Goal: Task Accomplishment & Management: Manage account settings

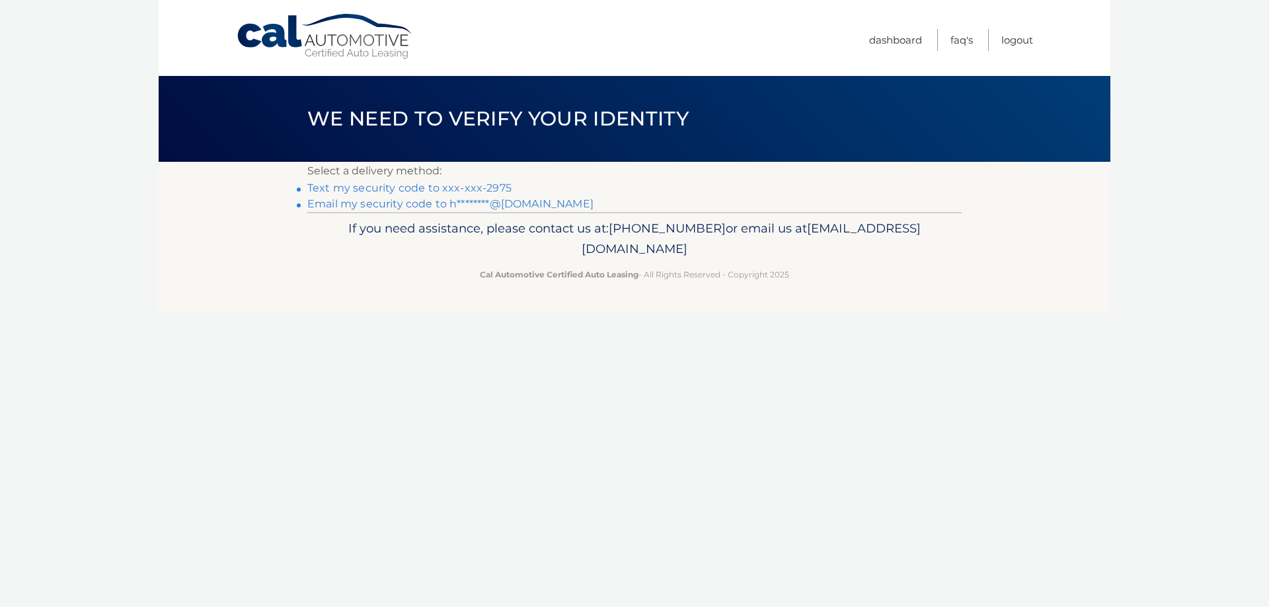
click at [455, 186] on link "Text my security code to xxx-xxx-2975" at bounding box center [409, 188] width 204 height 13
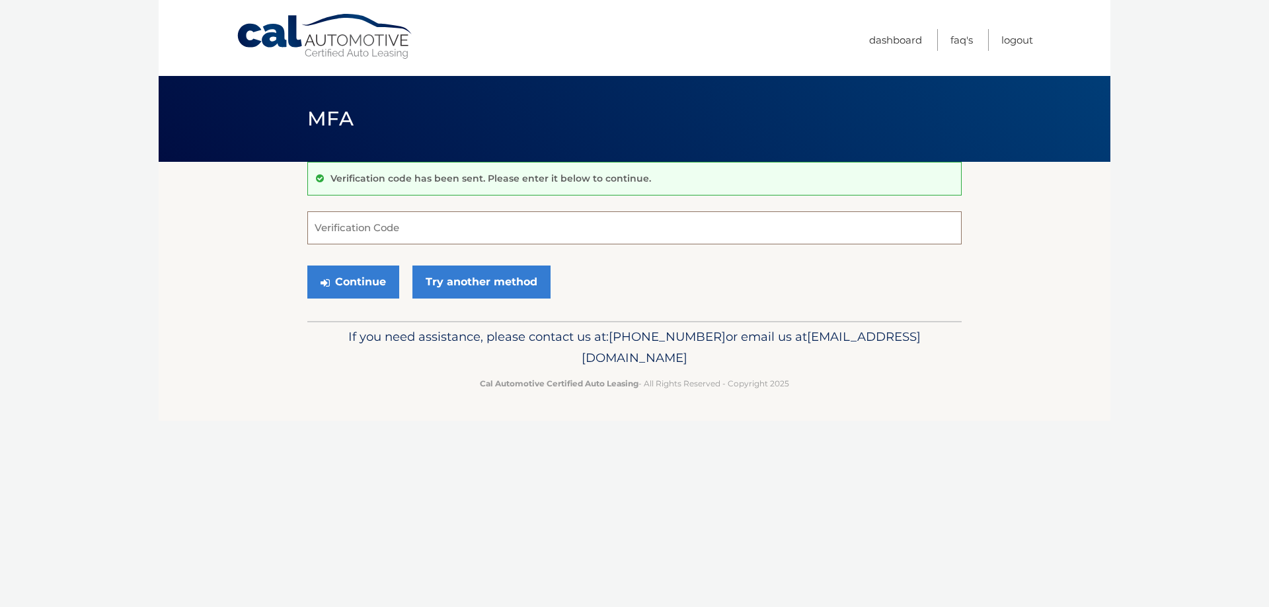
click at [381, 231] on input "Verification Code" at bounding box center [634, 227] width 654 height 33
type input "541125"
click at [354, 274] on button "Continue" at bounding box center [353, 282] width 92 height 33
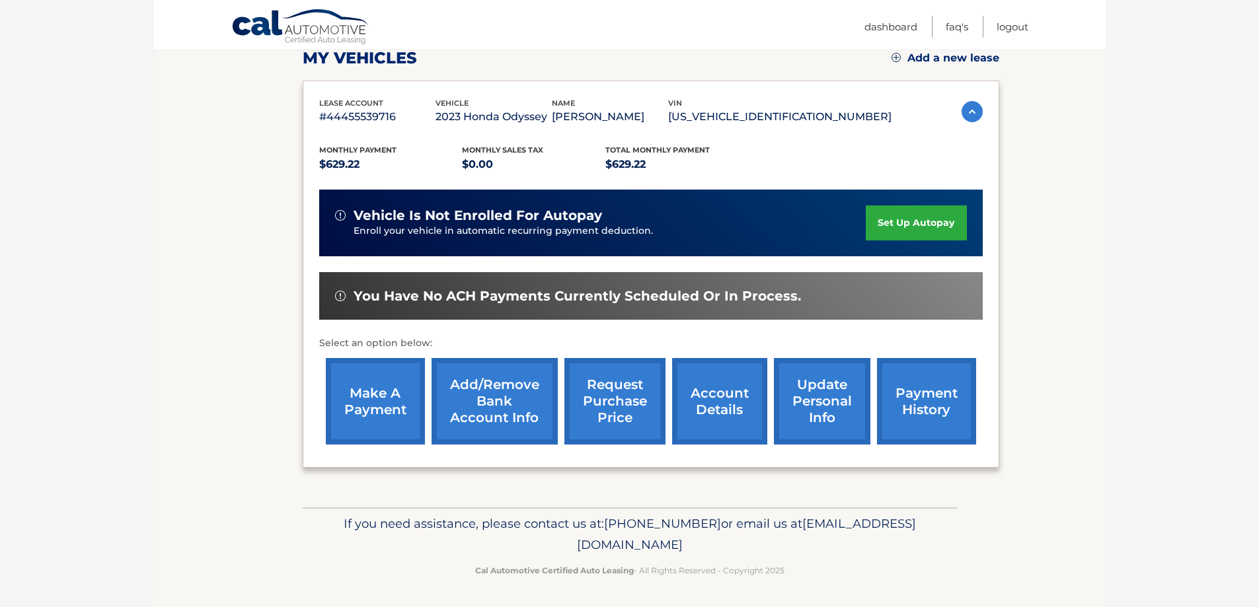
scroll to position [194, 0]
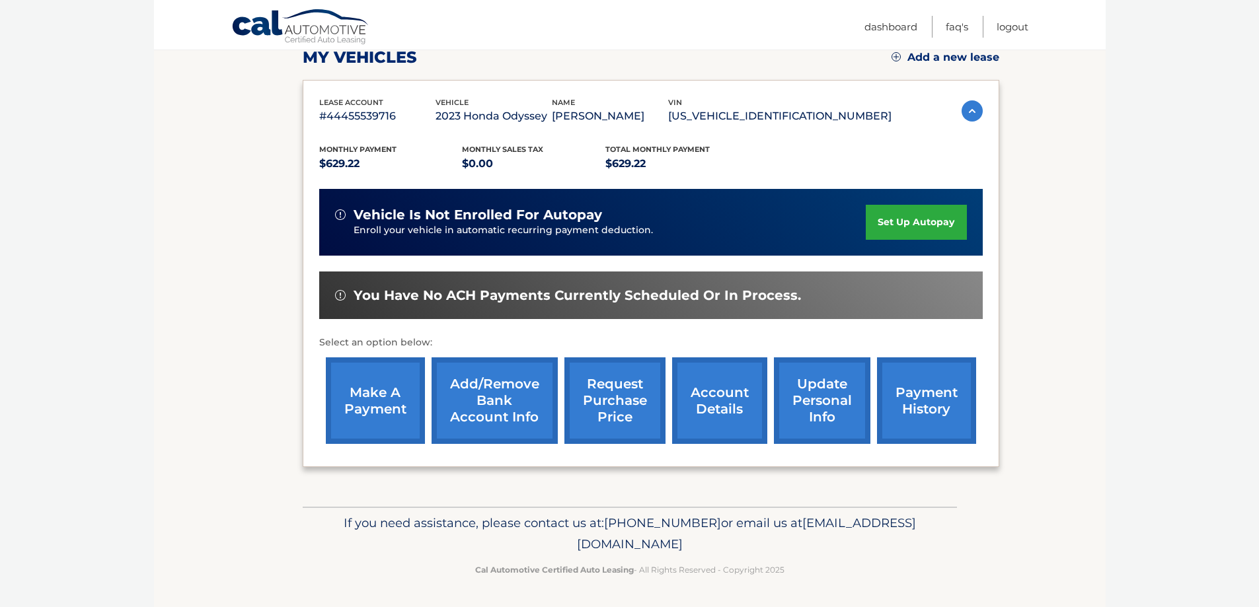
click at [950, 385] on link "payment history" at bounding box center [926, 401] width 99 height 87
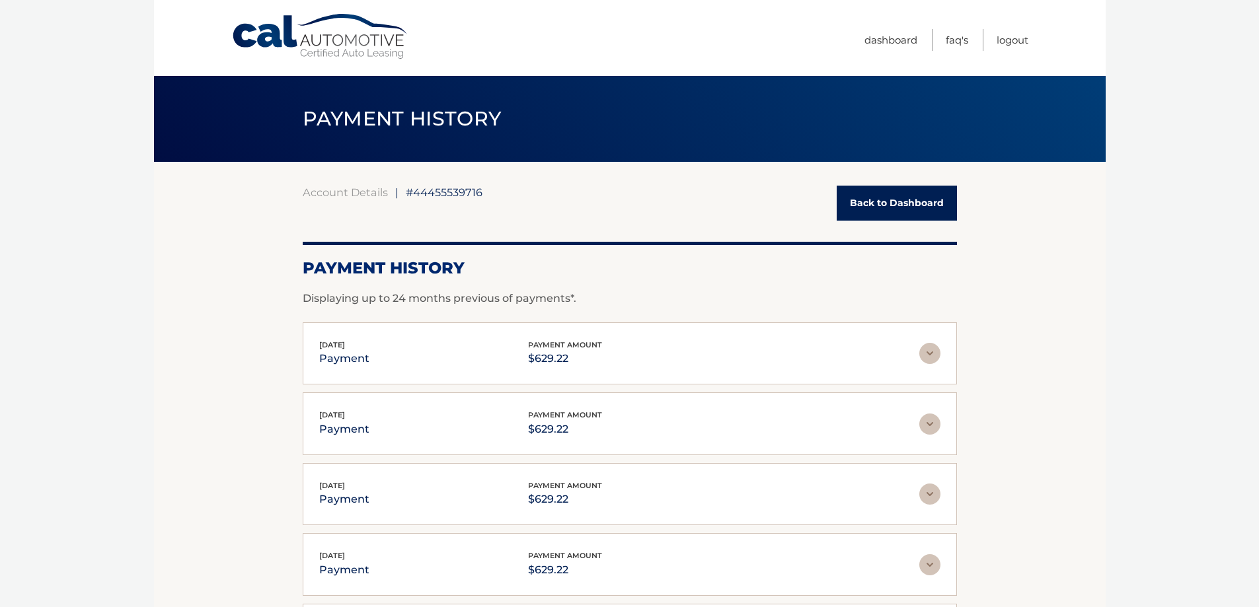
click at [879, 205] on link "Back to Dashboard" at bounding box center [897, 203] width 120 height 35
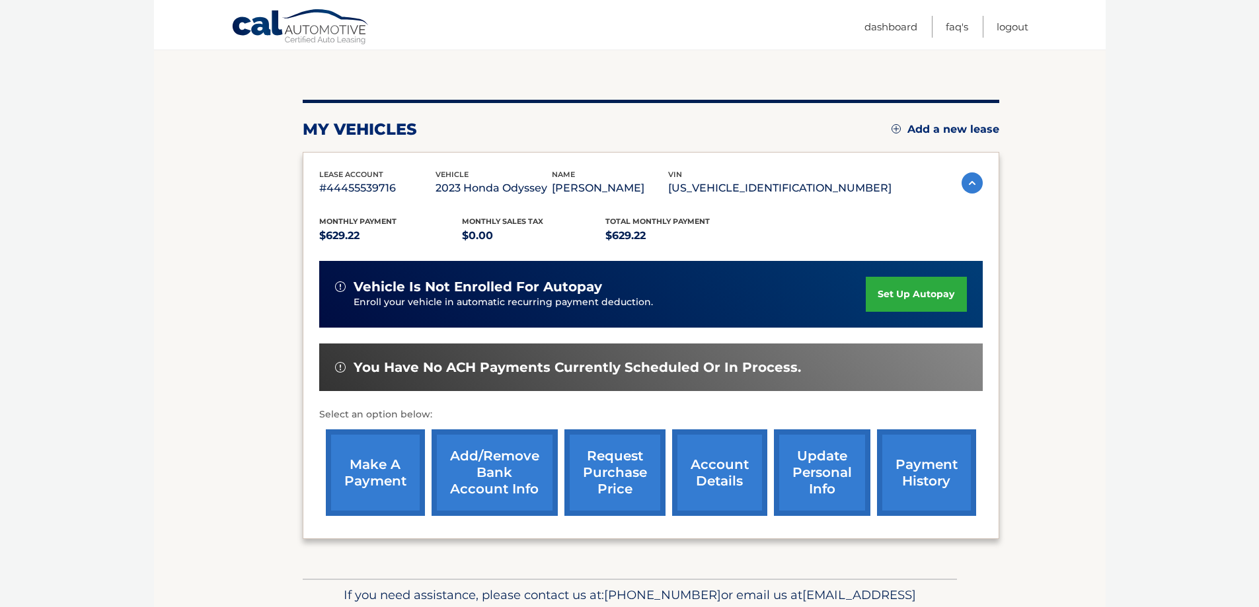
scroll to position [132, 0]
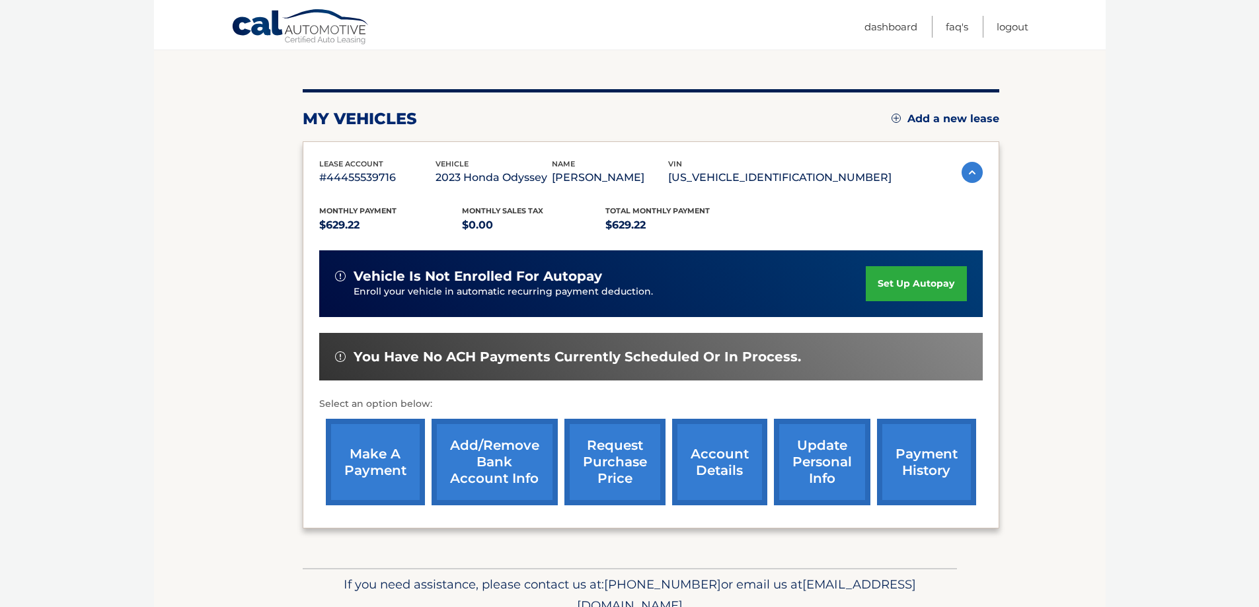
click at [391, 460] on link "make a payment" at bounding box center [375, 462] width 99 height 87
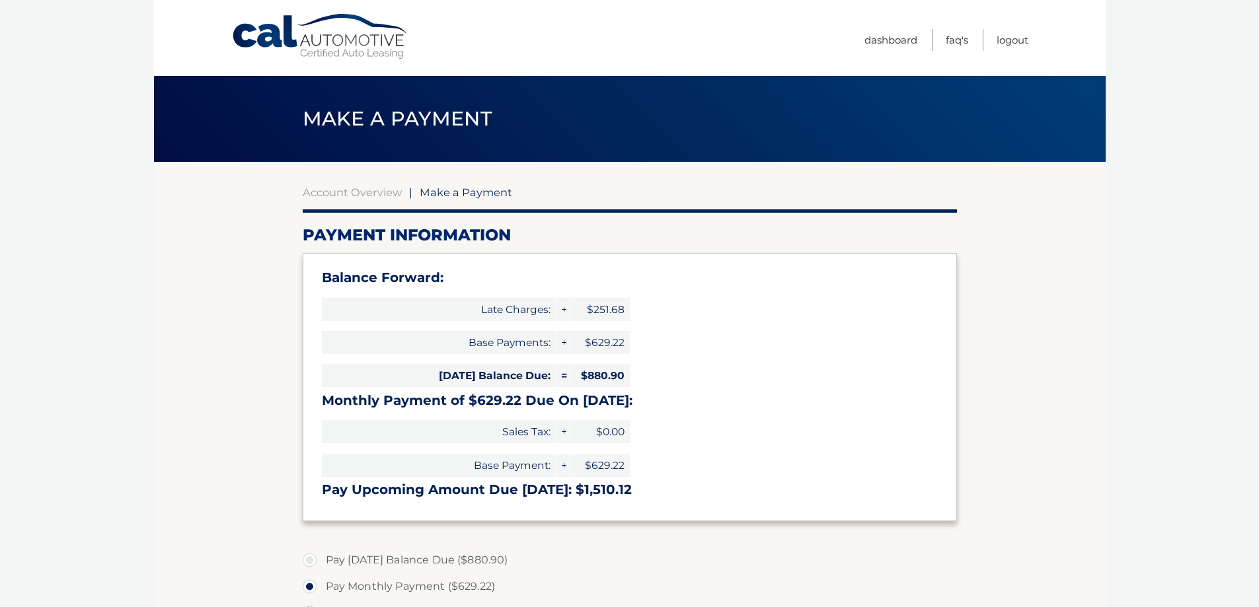
select select "NzNkOGY0NDEtZjM2ZC00N2QxLThlNzgtMmFhYTkxMDU1OGY0"
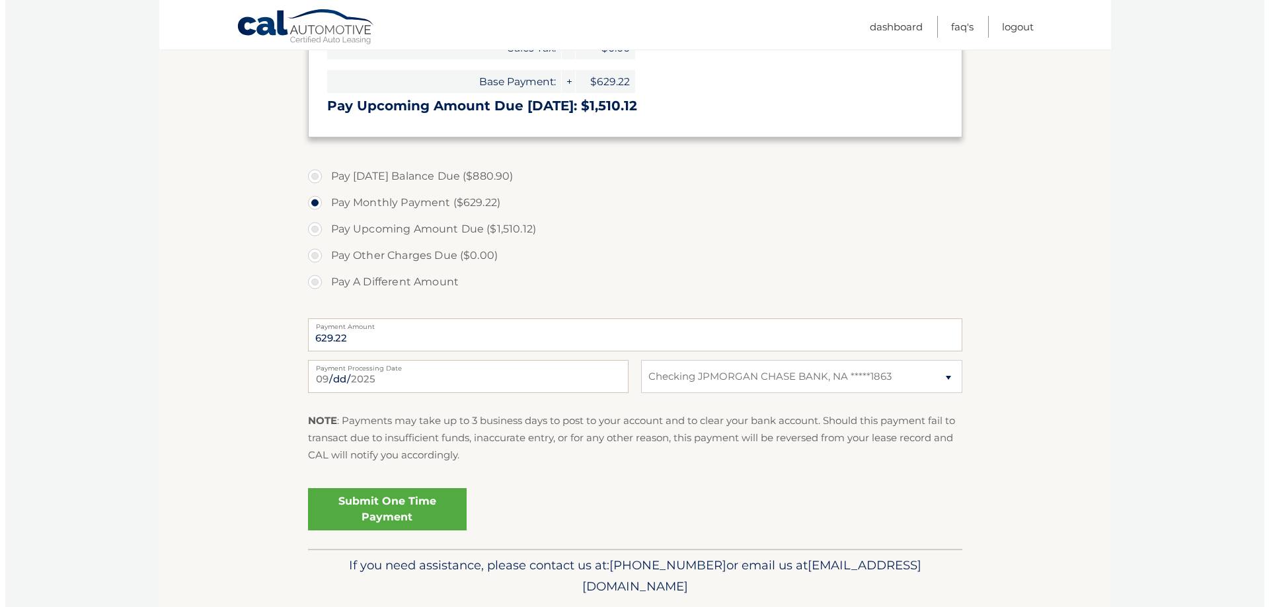
scroll to position [426, 0]
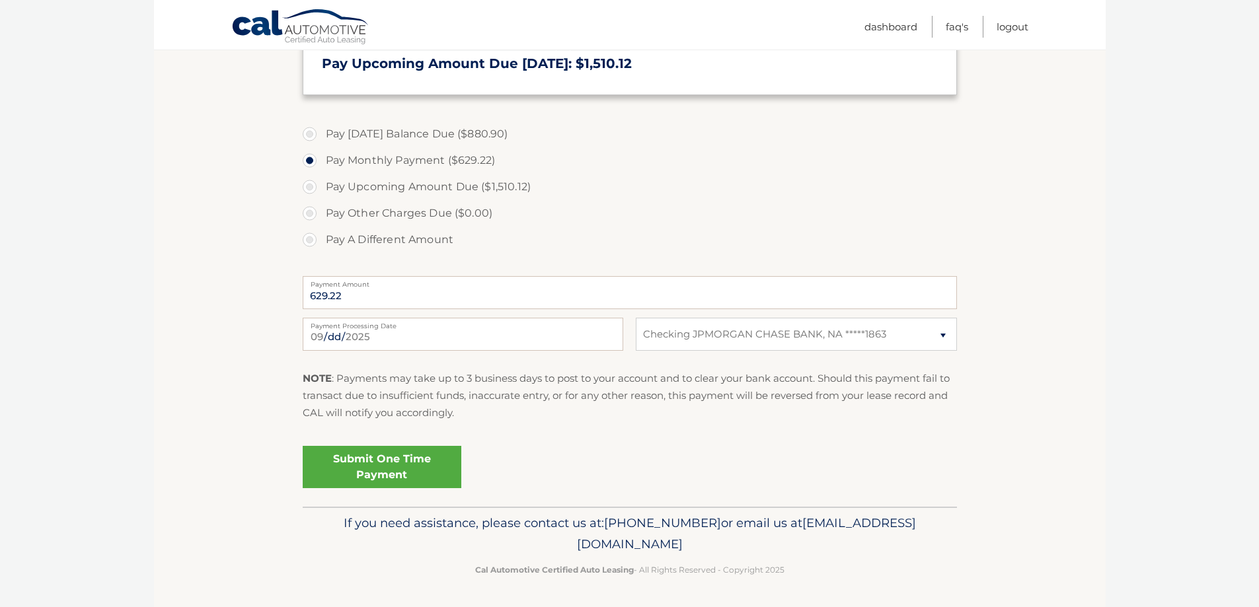
click at [421, 467] on link "Submit One Time Payment" at bounding box center [382, 467] width 159 height 42
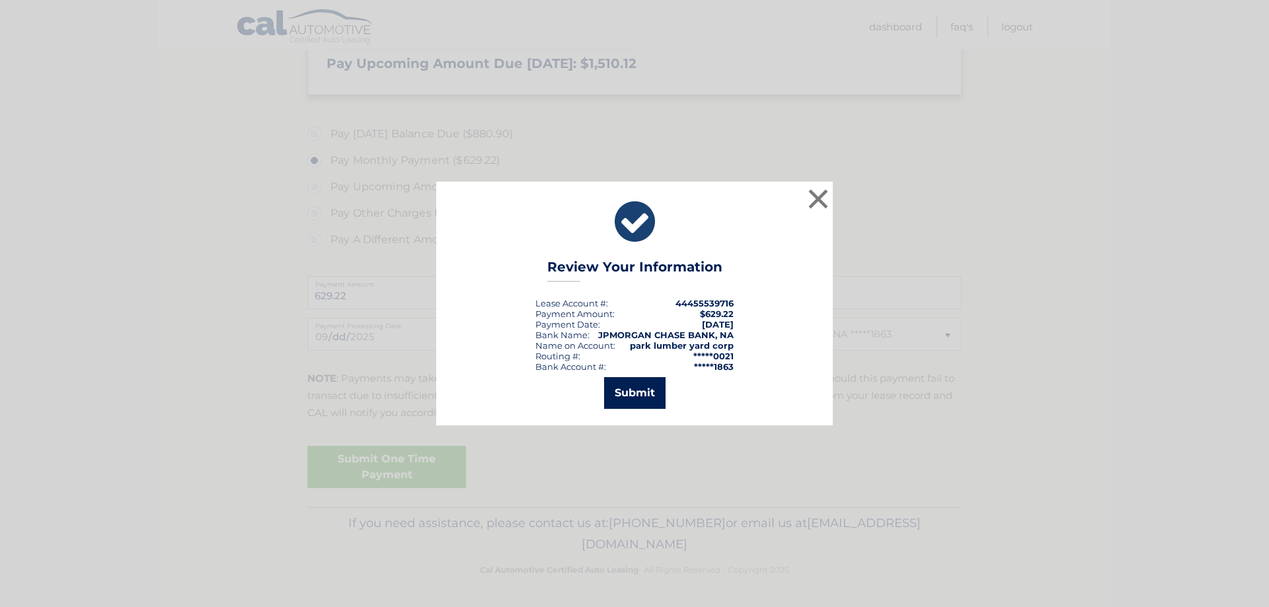
click at [637, 396] on button "Submit" at bounding box center [634, 393] width 61 height 32
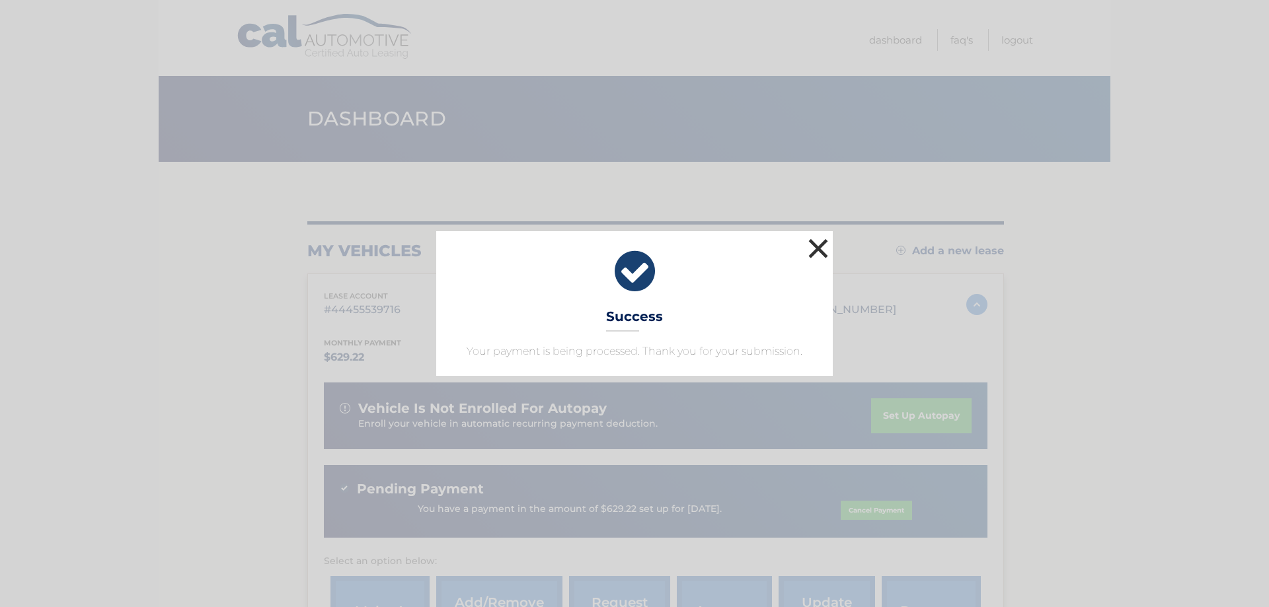
click at [816, 250] on button "×" at bounding box center [818, 248] width 26 height 26
